Goal: Browse casually

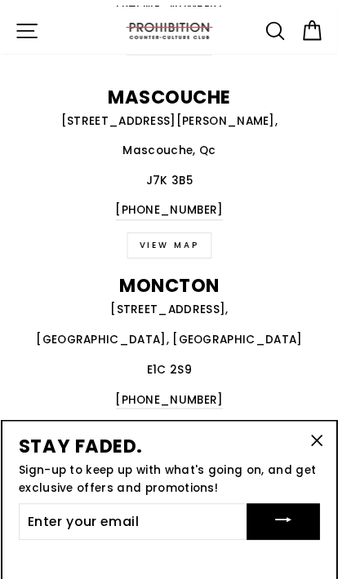
scroll to position [1719, 0]
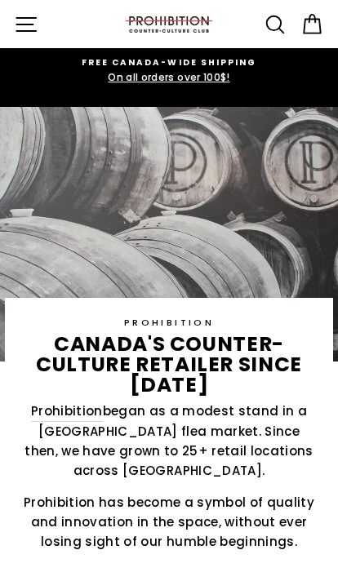
click at [21, 26] on icon "button" at bounding box center [26, 24] width 24 height 24
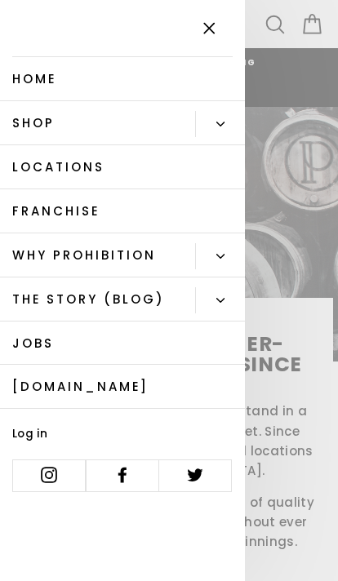
click at [25, 126] on link "Shop" at bounding box center [97, 123] width 195 height 44
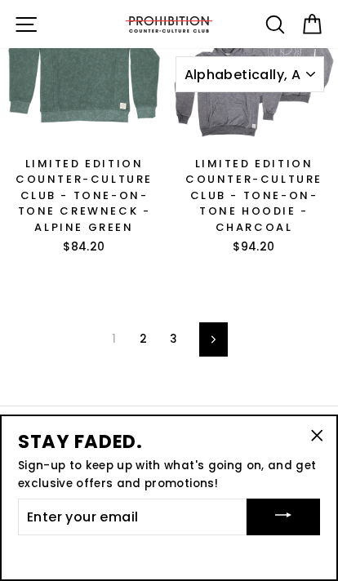
scroll to position [3846, 0]
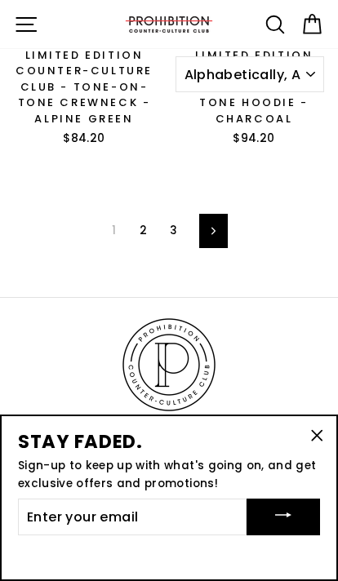
click at [131, 219] on link "2" at bounding box center [143, 231] width 27 height 24
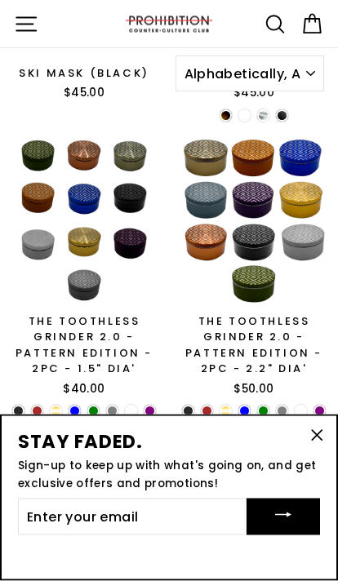
scroll to position [3903, 0]
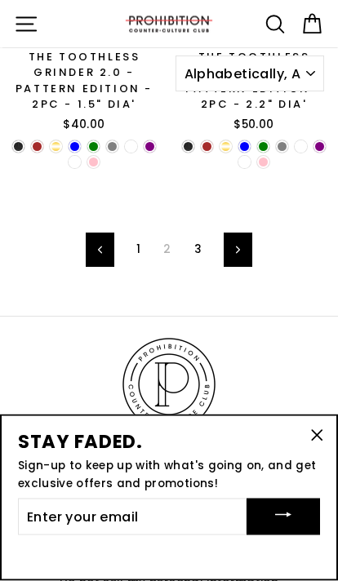
click at [193, 248] on link "3" at bounding box center [197, 250] width 27 height 24
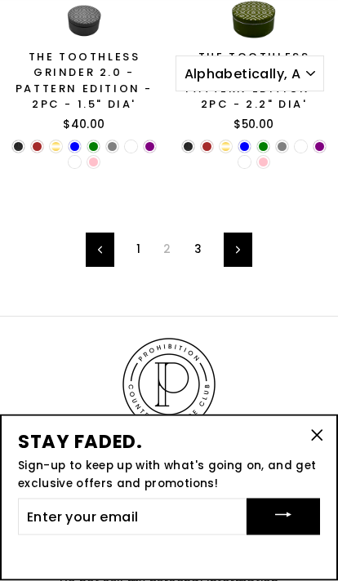
scroll to position [3931, 0]
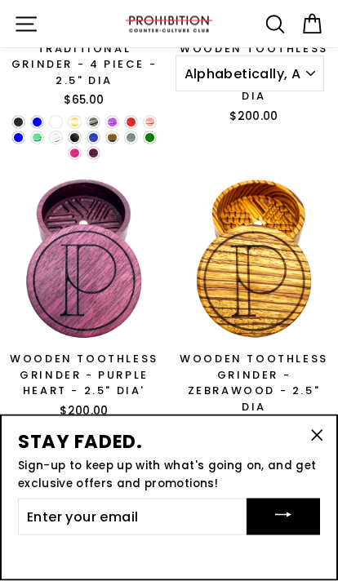
scroll to position [1942, 0]
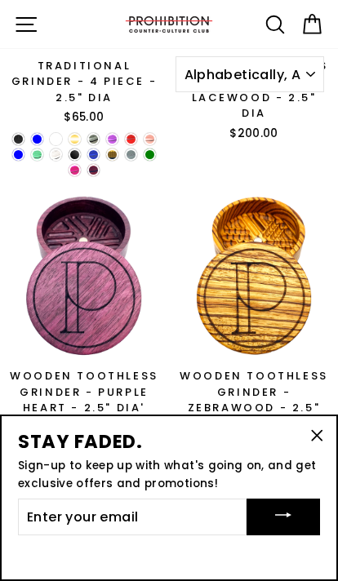
click at [24, 18] on icon "button" at bounding box center [26, 24] width 20 height 13
